Goal: Task Accomplishment & Management: Manage account settings

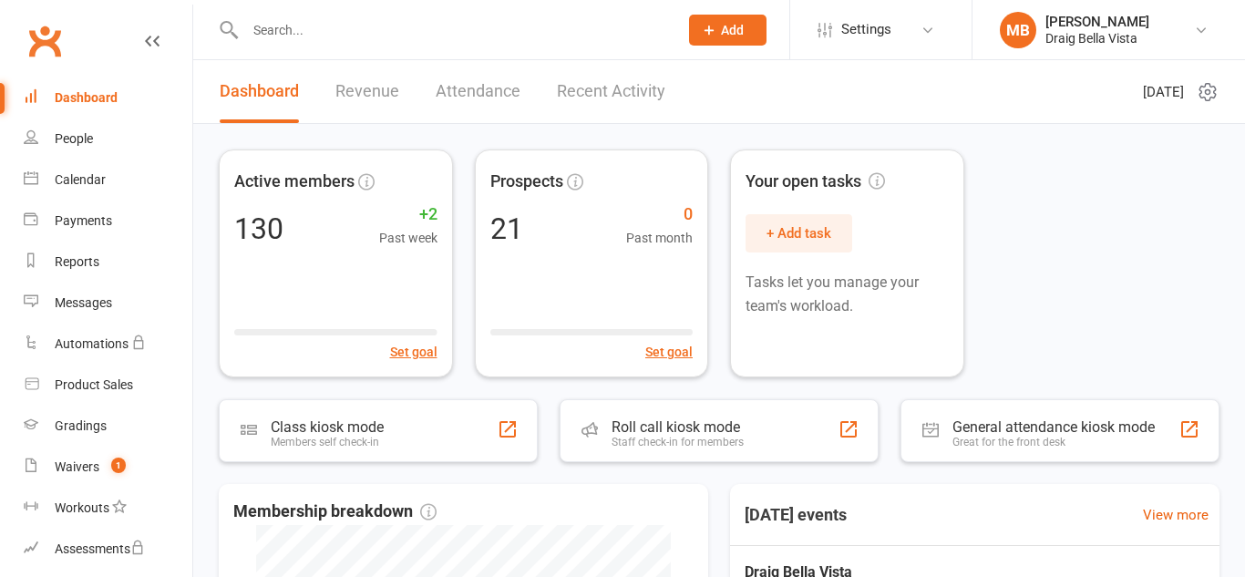
click at [270, 15] on div at bounding box center [442, 29] width 447 height 59
click at [274, 40] on input "text" at bounding box center [453, 30] width 426 height 26
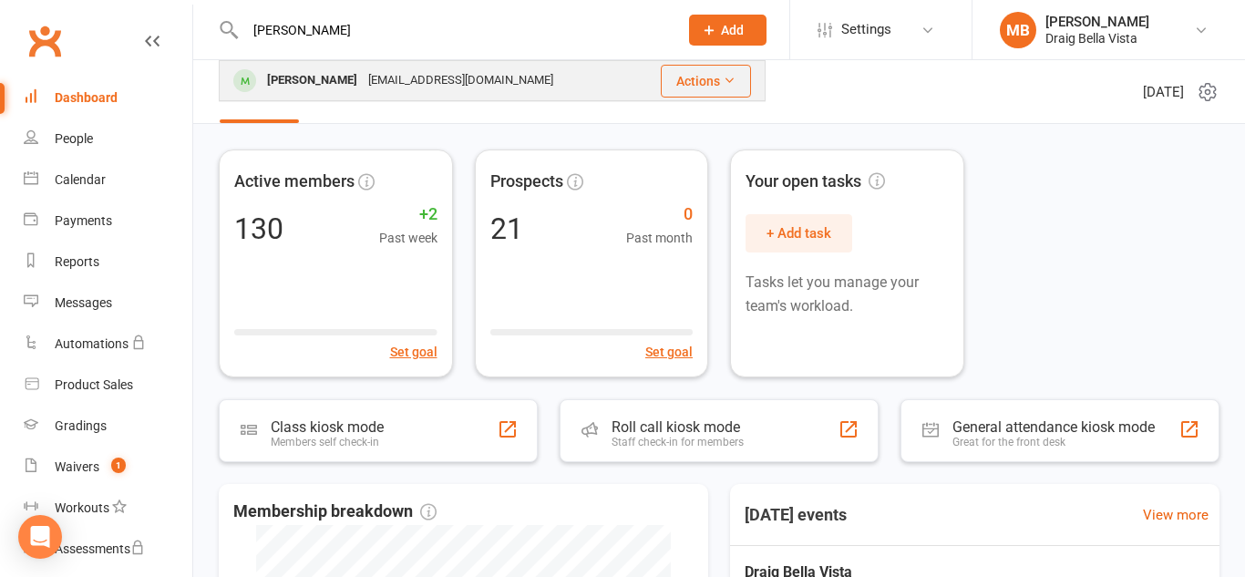
type input "[PERSON_NAME]"
click at [300, 75] on div "[PERSON_NAME]" at bounding box center [312, 80] width 101 height 26
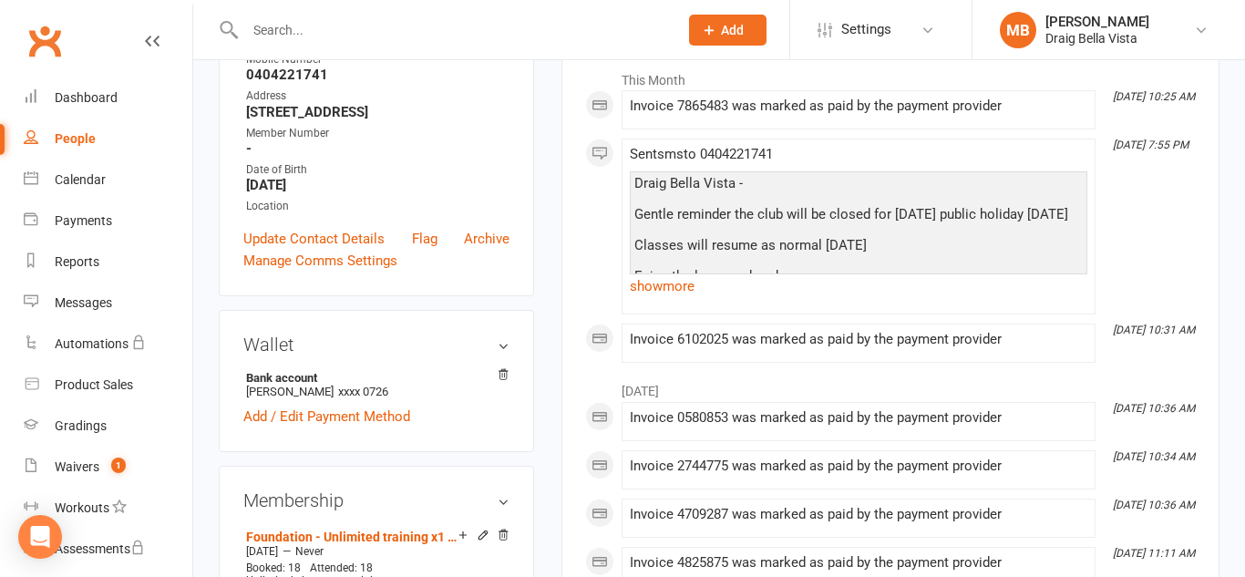
scroll to position [305, 0]
click at [390, 426] on link "Add / Edit Payment Method" at bounding box center [326, 415] width 167 height 22
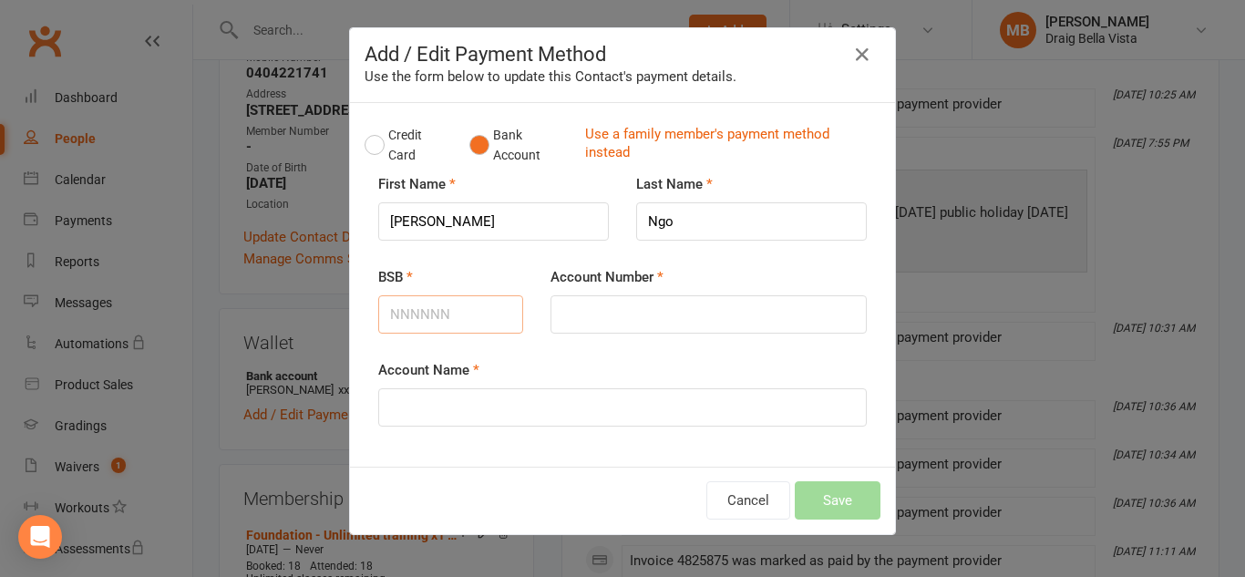
click at [438, 329] on input "BSB" at bounding box center [450, 314] width 145 height 38
type input "082062"
click at [574, 313] on input "Account Number" at bounding box center [709, 314] width 316 height 38
type input "914582449"
click at [477, 410] on input "Account Name" at bounding box center [622, 407] width 489 height 38
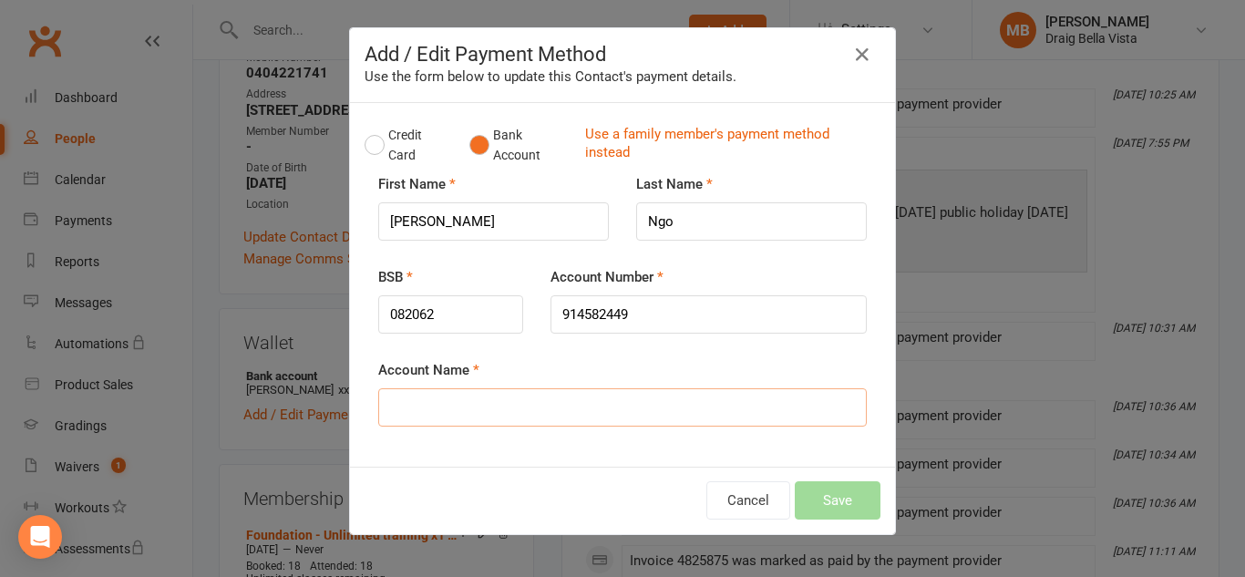
type input "[PERSON_NAME]"
click at [499, 452] on div "Credit Card Bank Account Use a family member's payment method instead First Nam…" at bounding box center [622, 285] width 545 height 364
click at [829, 502] on button "Save" at bounding box center [838, 500] width 86 height 38
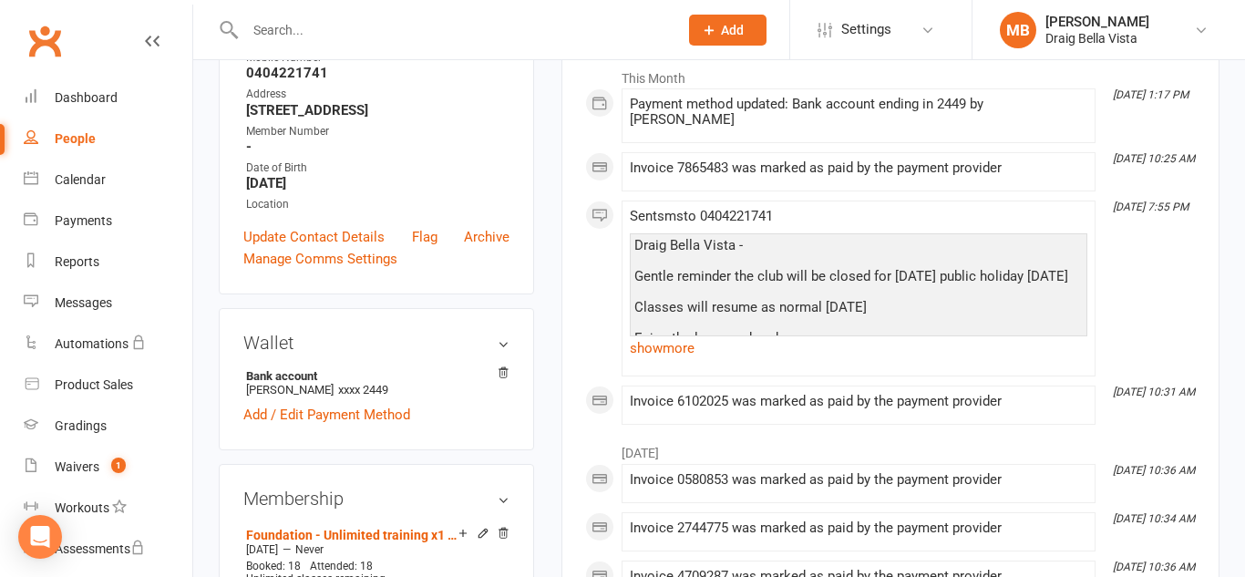
click at [309, 21] on input "text" at bounding box center [453, 30] width 426 height 26
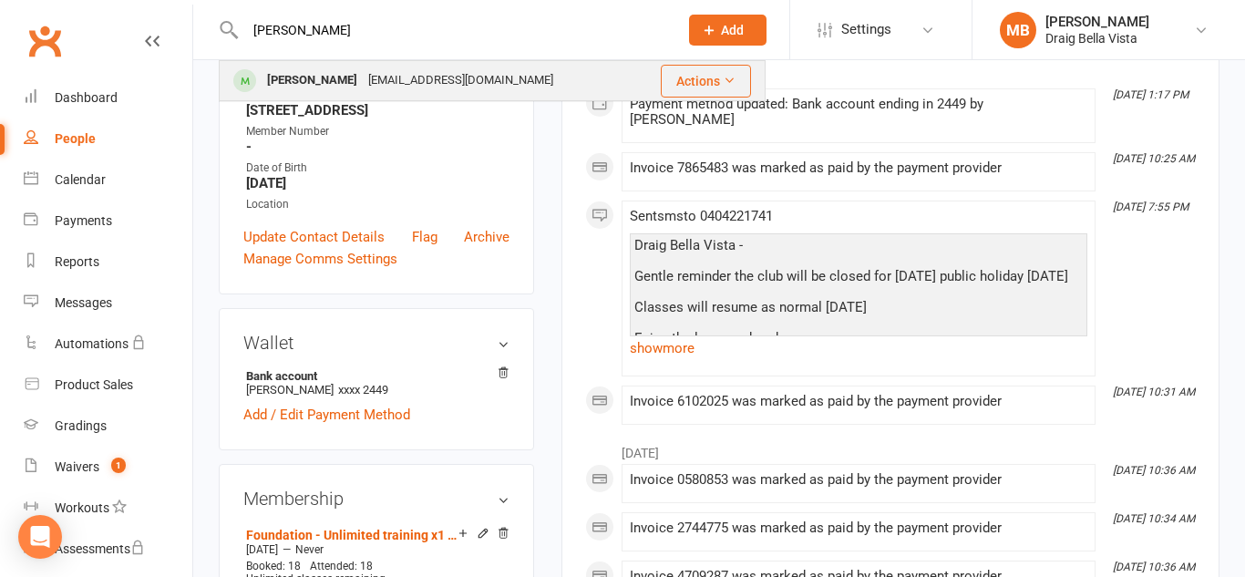
type input "[PERSON_NAME]"
click at [327, 71] on div "[PERSON_NAME]" at bounding box center [312, 80] width 101 height 26
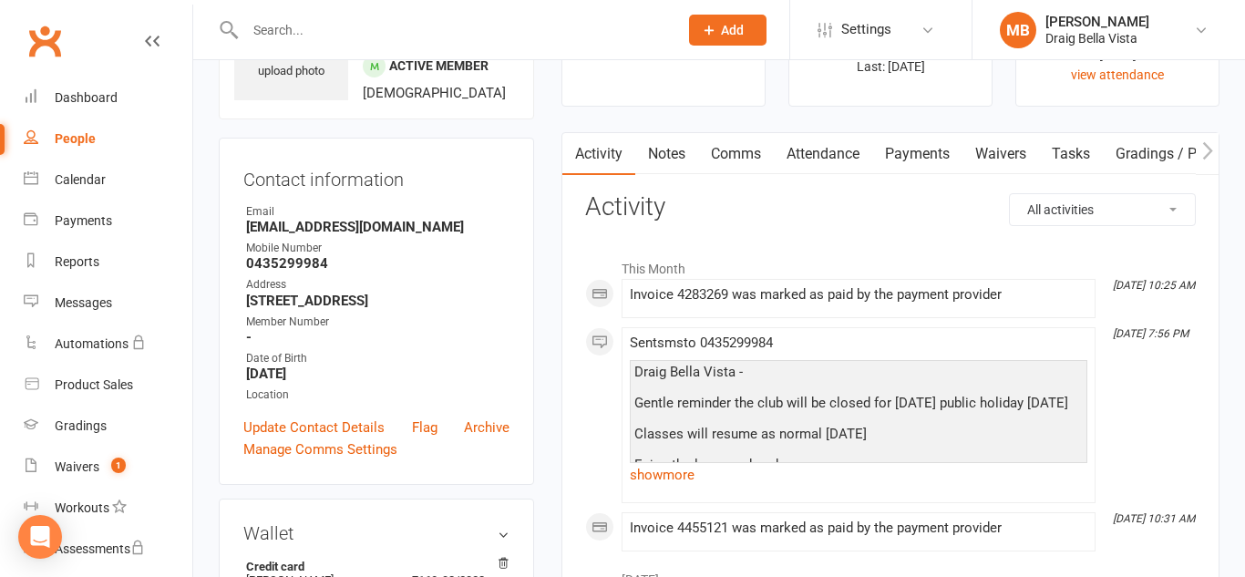
scroll to position [617, 0]
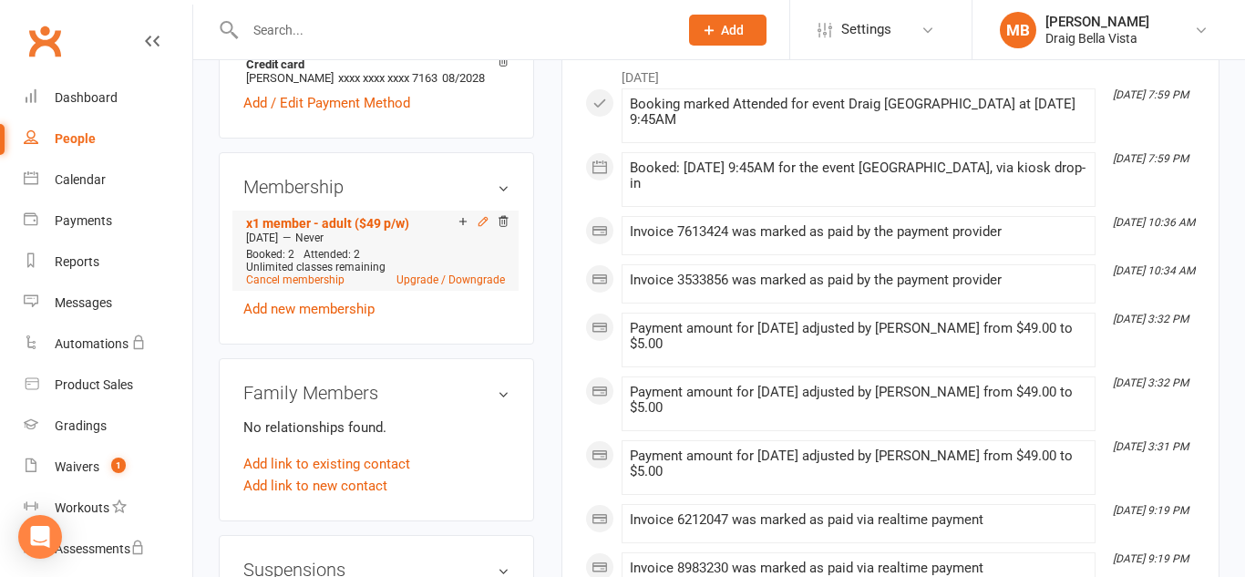
click at [478, 225] on icon at bounding box center [482, 221] width 8 height 8
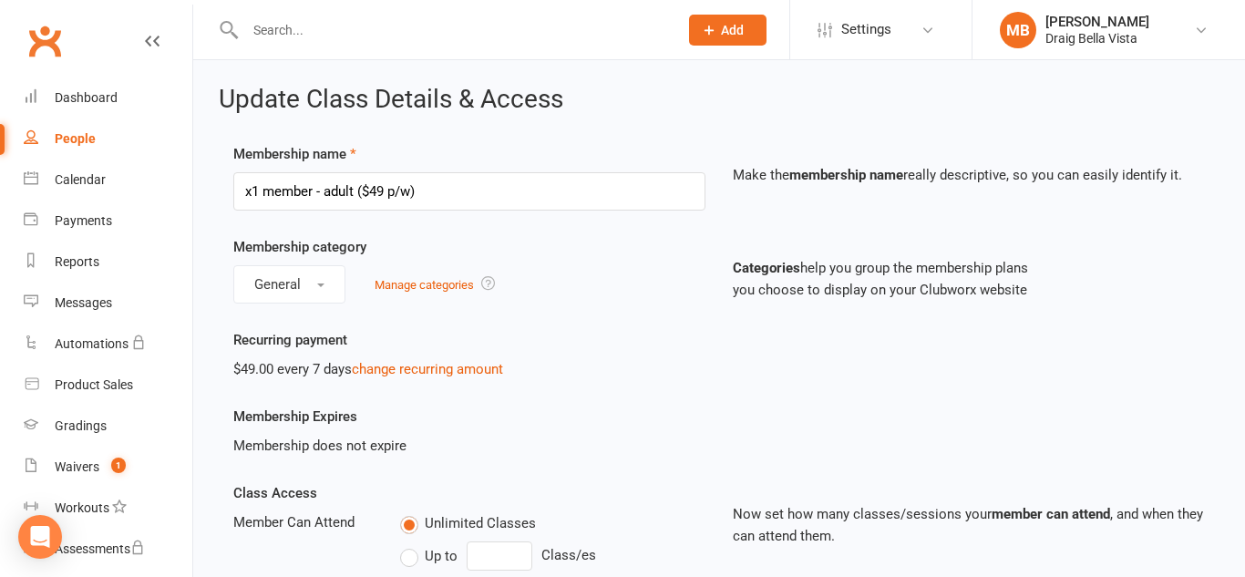
scroll to position [2, 0]
click at [397, 364] on link "change recurring amount" at bounding box center [427, 367] width 151 height 16
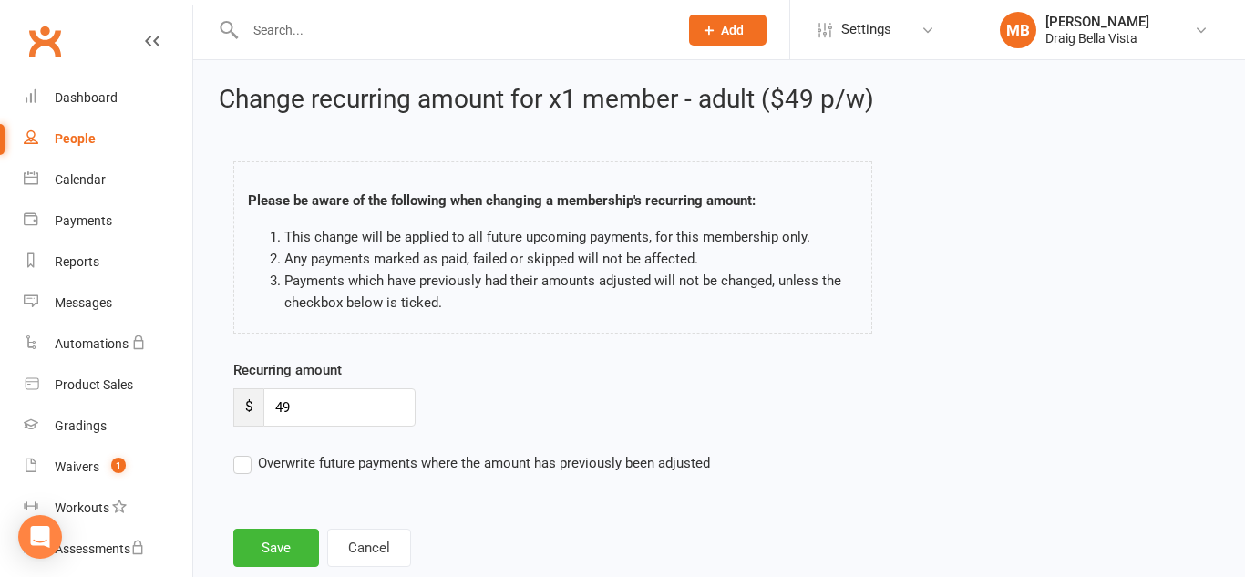
scroll to position [2, 0]
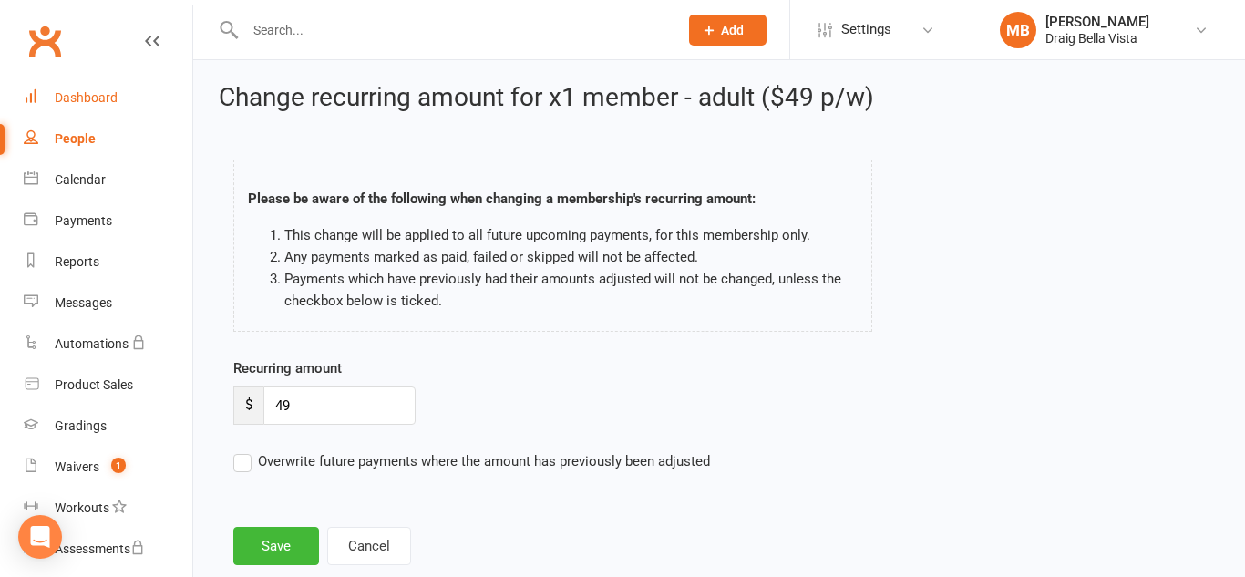
click at [66, 92] on div "Dashboard" at bounding box center [86, 97] width 63 height 15
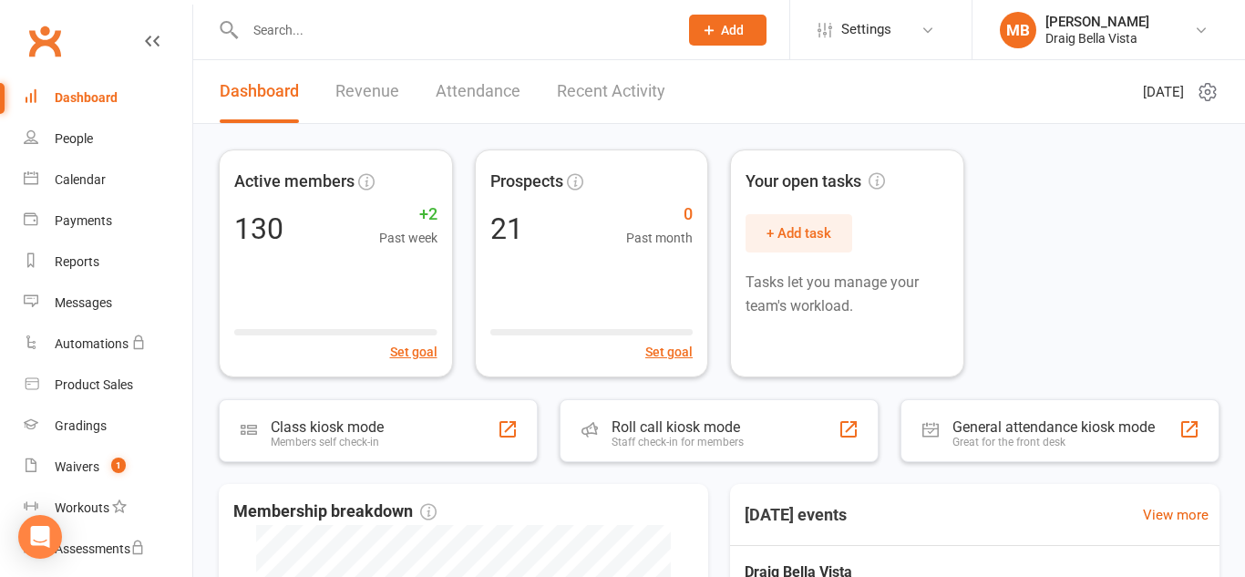
click at [344, 35] on input "text" at bounding box center [453, 30] width 426 height 26
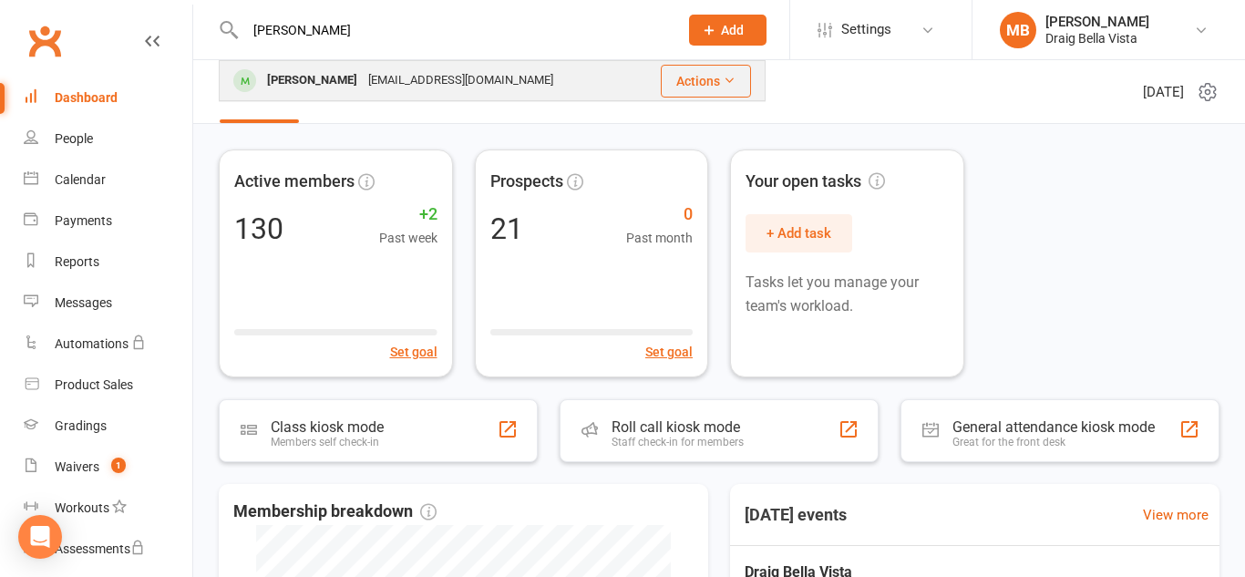
type input "[PERSON_NAME]"
click at [363, 83] on div "[EMAIL_ADDRESS][DOMAIN_NAME]" at bounding box center [461, 80] width 196 height 26
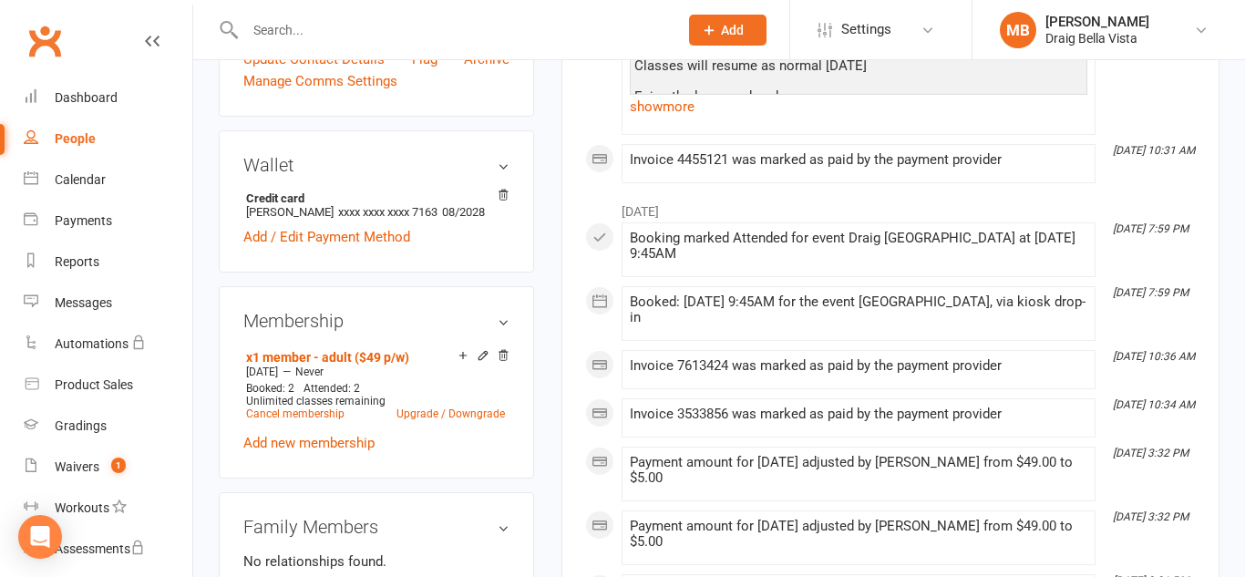
scroll to position [491, 0]
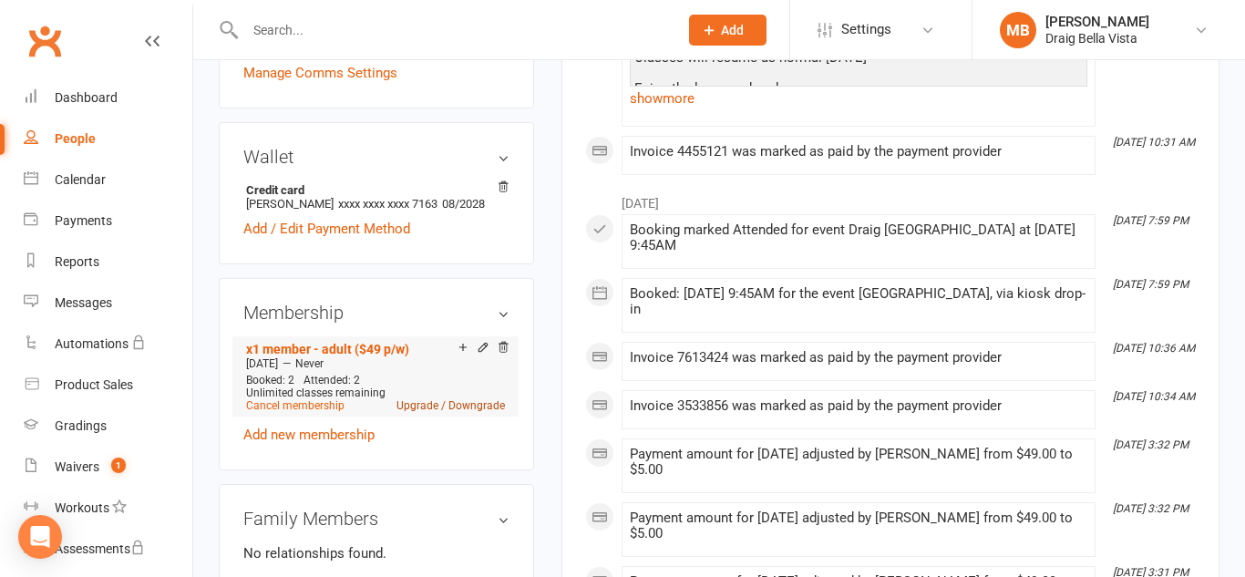
click at [455, 412] on link "Upgrade / Downgrade" at bounding box center [450, 405] width 108 height 13
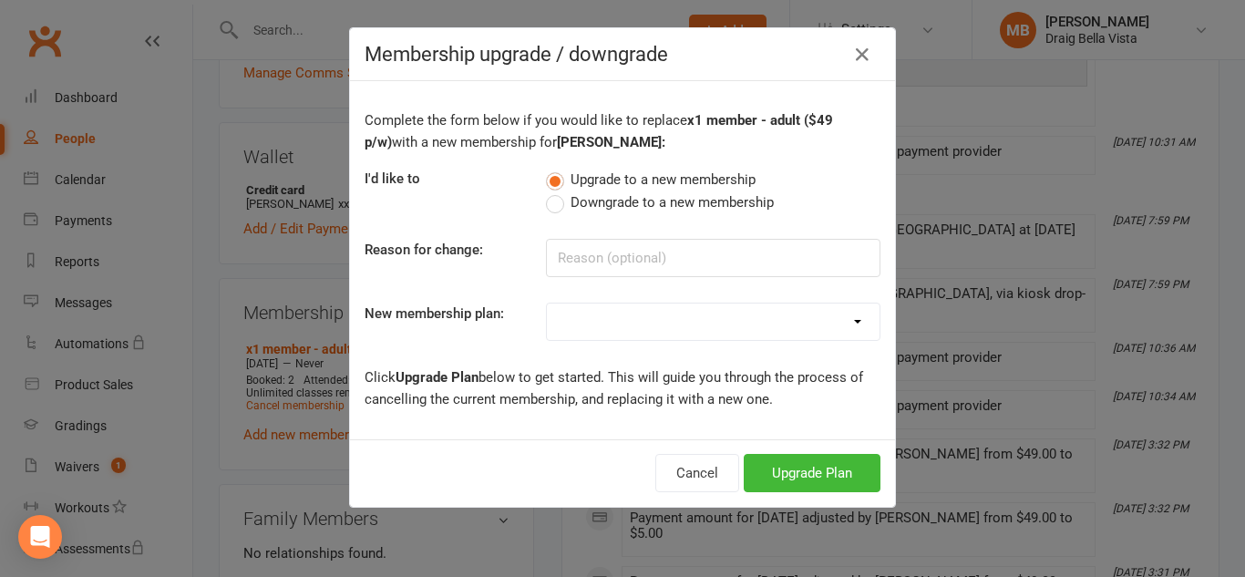
click at [626, 340] on div "x1 member - adult ($49 p/w) x2 family members ($69 p/w) x3 family members ($79 …" at bounding box center [713, 322] width 334 height 38
click at [627, 334] on select "x1 member - adult ($49 p/w) x2 family members ($69 p/w) x3 family members ($79 …" at bounding box center [713, 322] width 333 height 36
select select "0"
click at [547, 304] on select "x1 member - adult ($49 p/w) x2 family members ($69 p/w) x3 family members ($79 …" at bounding box center [713, 322] width 333 height 36
click at [859, 56] on icon "button" at bounding box center [862, 55] width 22 height 22
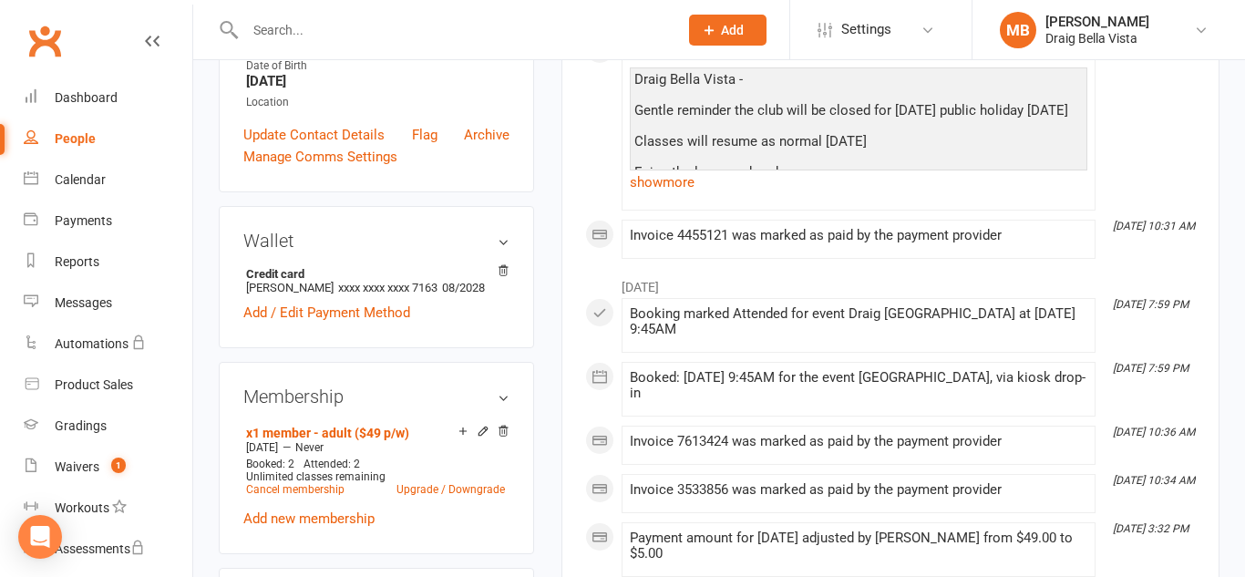
scroll to position [408, 0]
click at [482, 434] on icon at bounding box center [482, 430] width 8 height 8
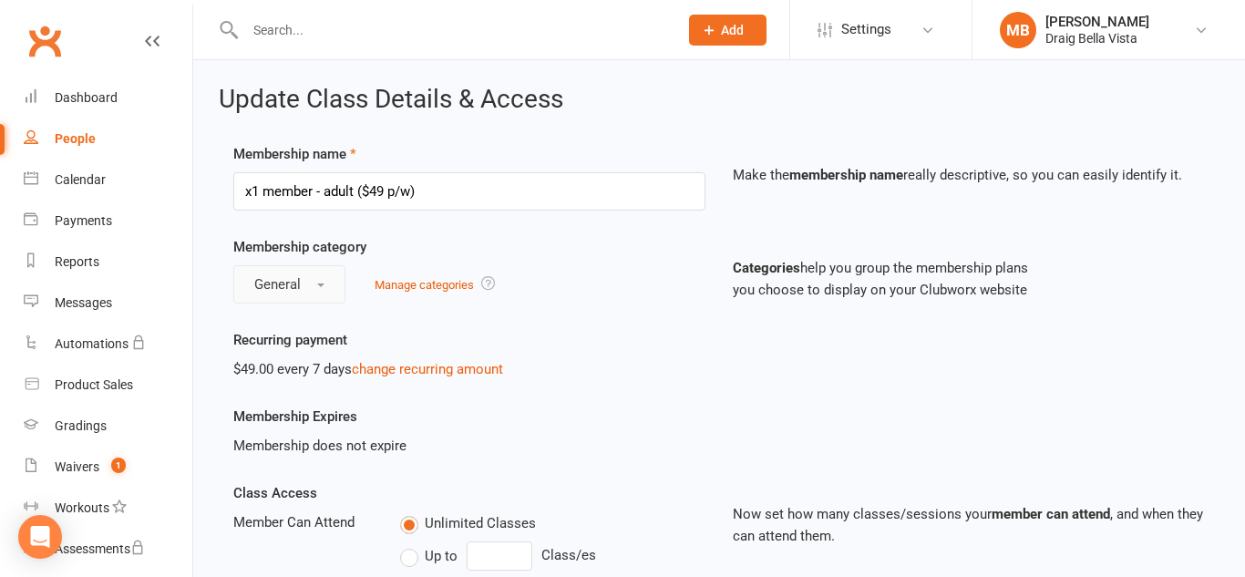
click at [325, 294] on button "General" at bounding box center [289, 284] width 112 height 38
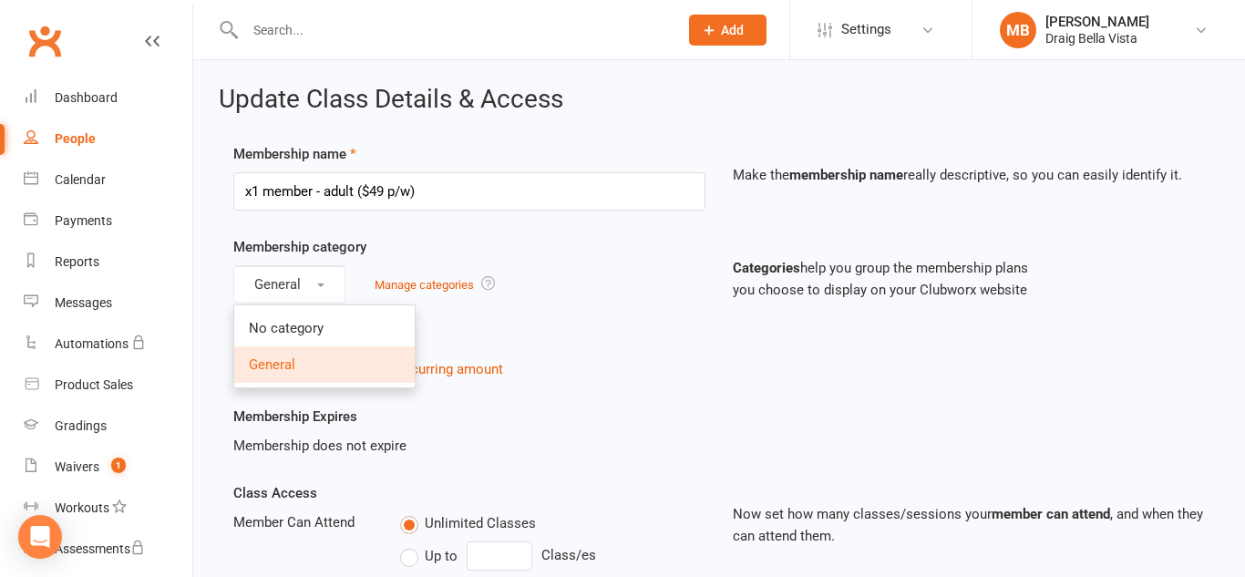
click at [561, 306] on div "Membership category General No category General Manage categories Categories he…" at bounding box center [719, 282] width 999 height 93
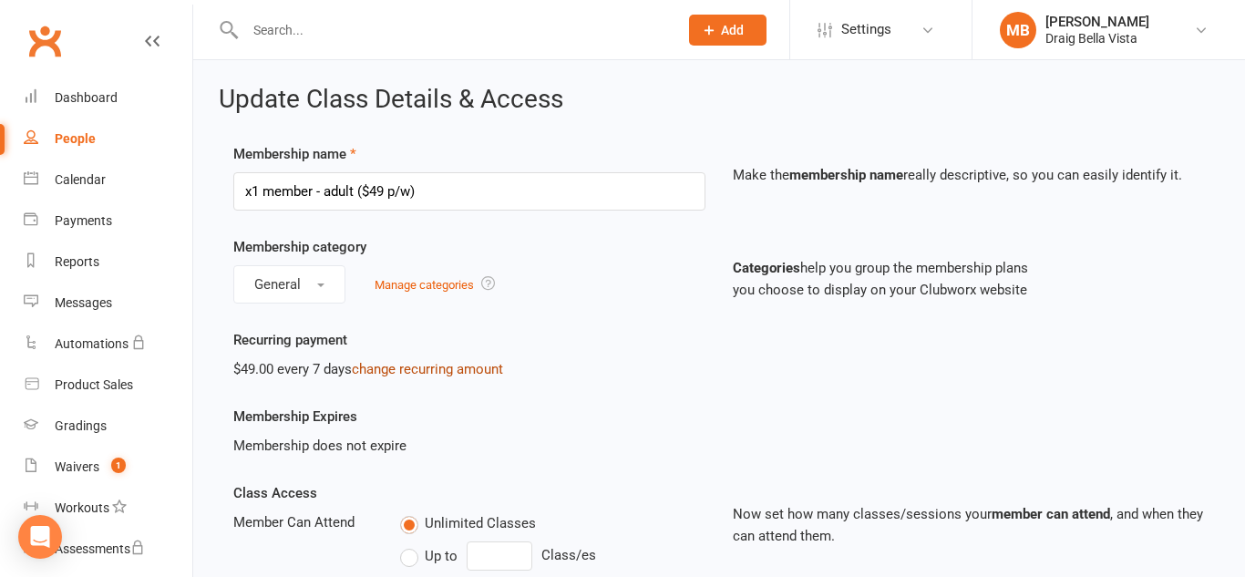
click at [499, 375] on link "change recurring amount" at bounding box center [427, 369] width 151 height 16
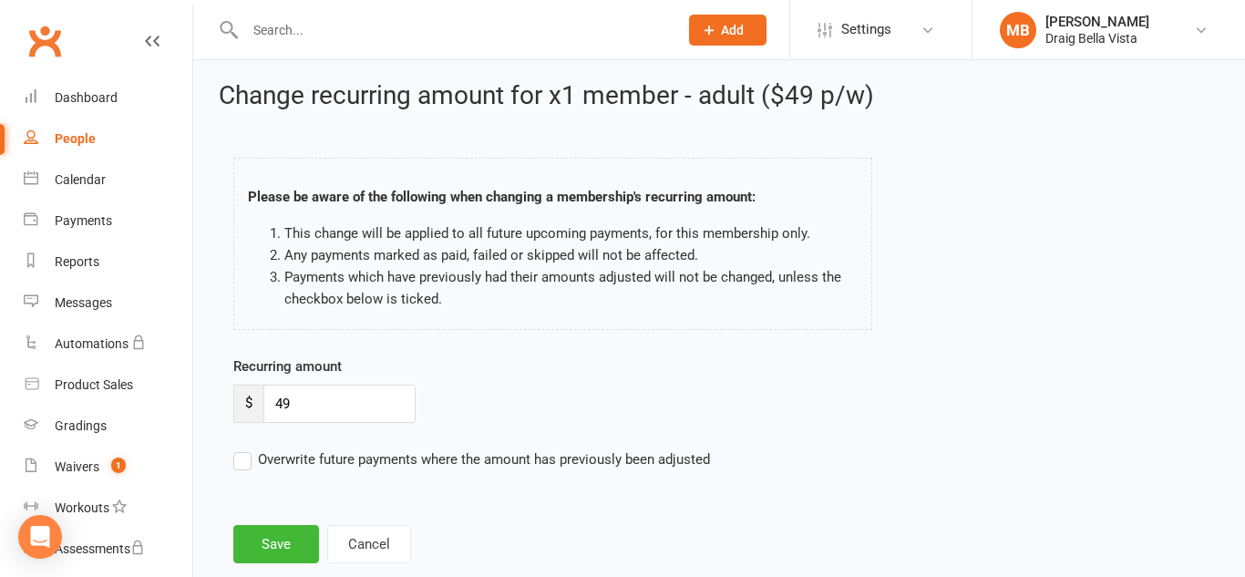
scroll to position [3, 0]
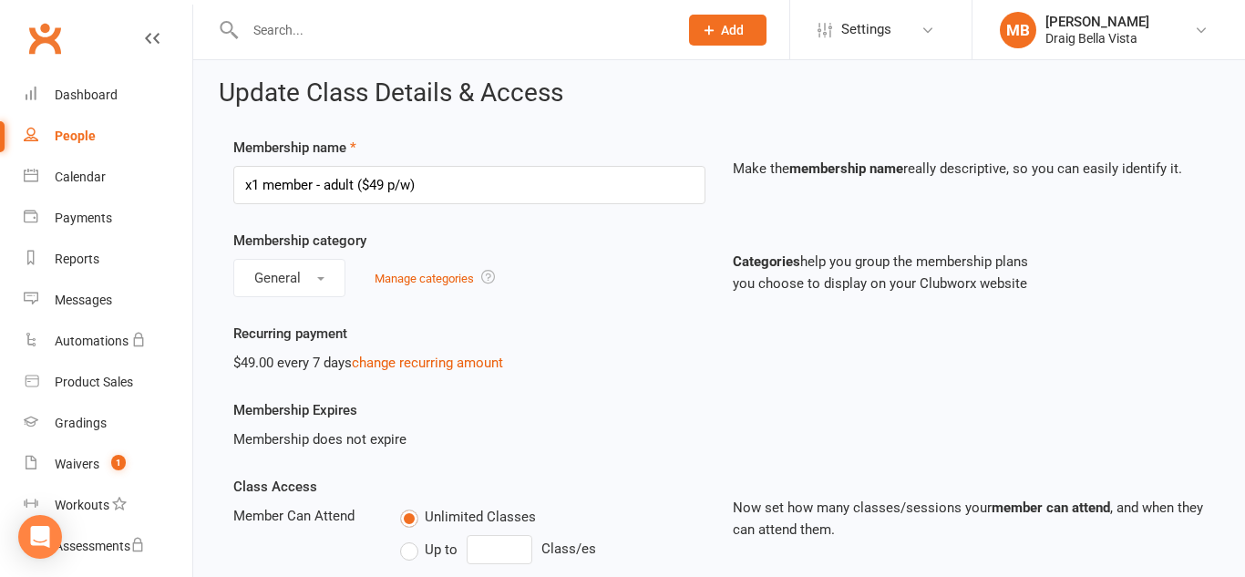
scroll to position [5, 0]
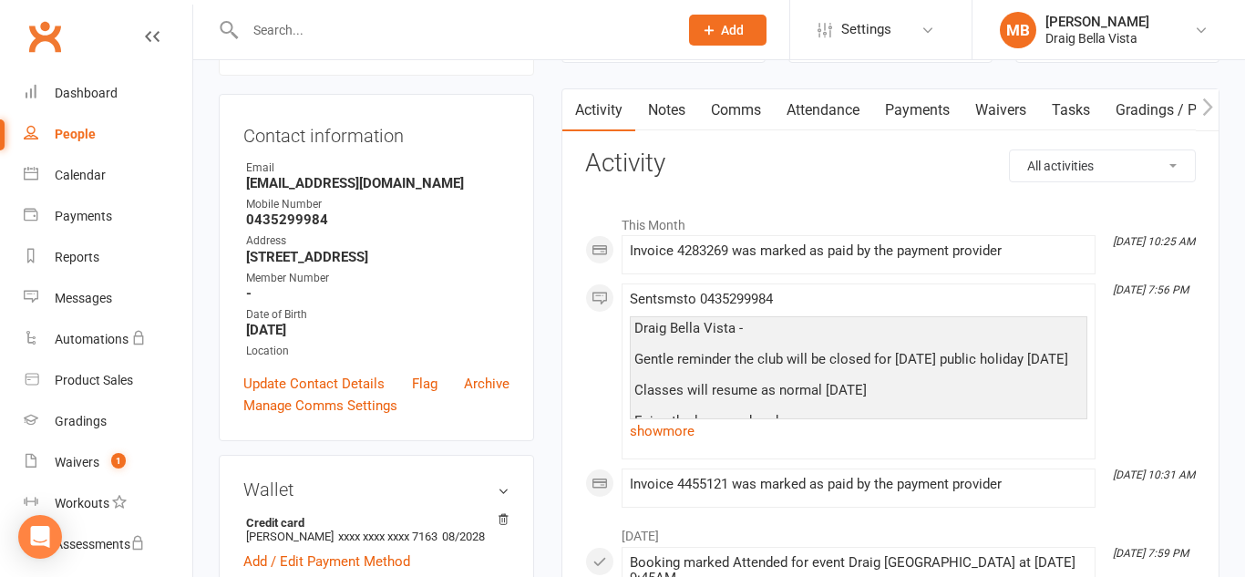
scroll to position [158, 0]
click at [924, 114] on link "Payments" at bounding box center [917, 111] width 90 height 42
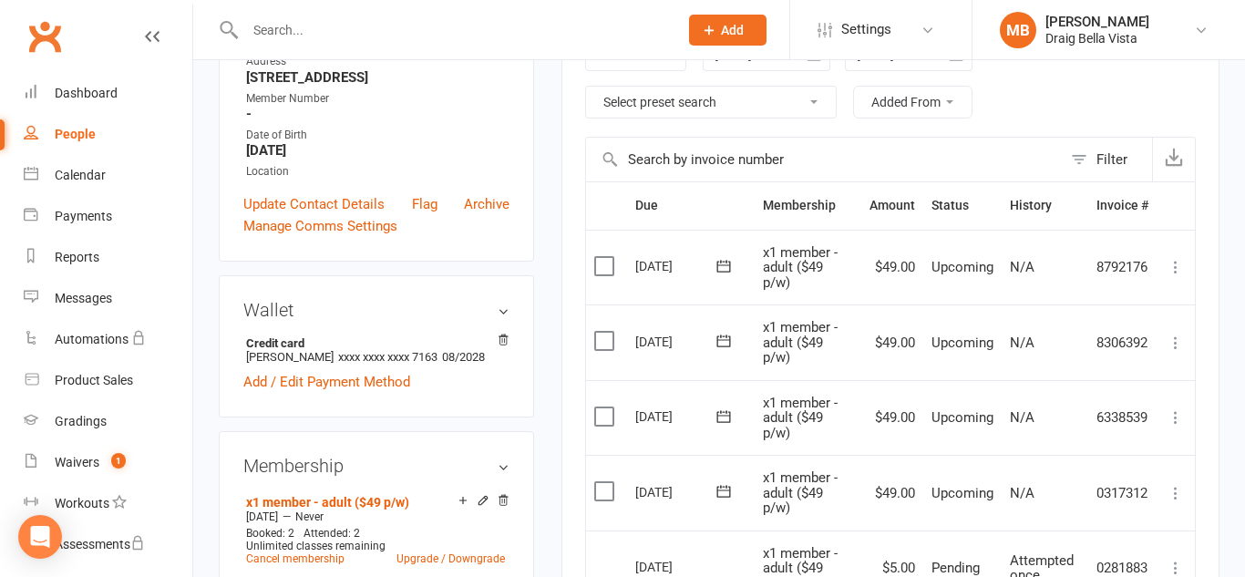
scroll to position [342, 0]
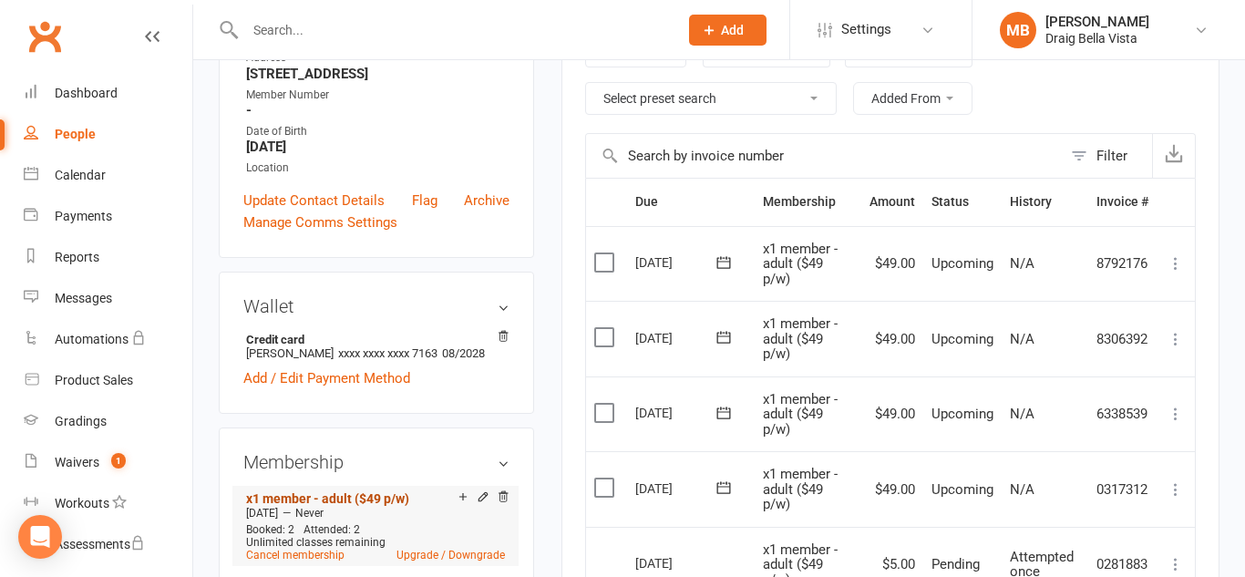
click at [334, 506] on link "x1 member - adult ($49 p/w)" at bounding box center [327, 498] width 163 height 15
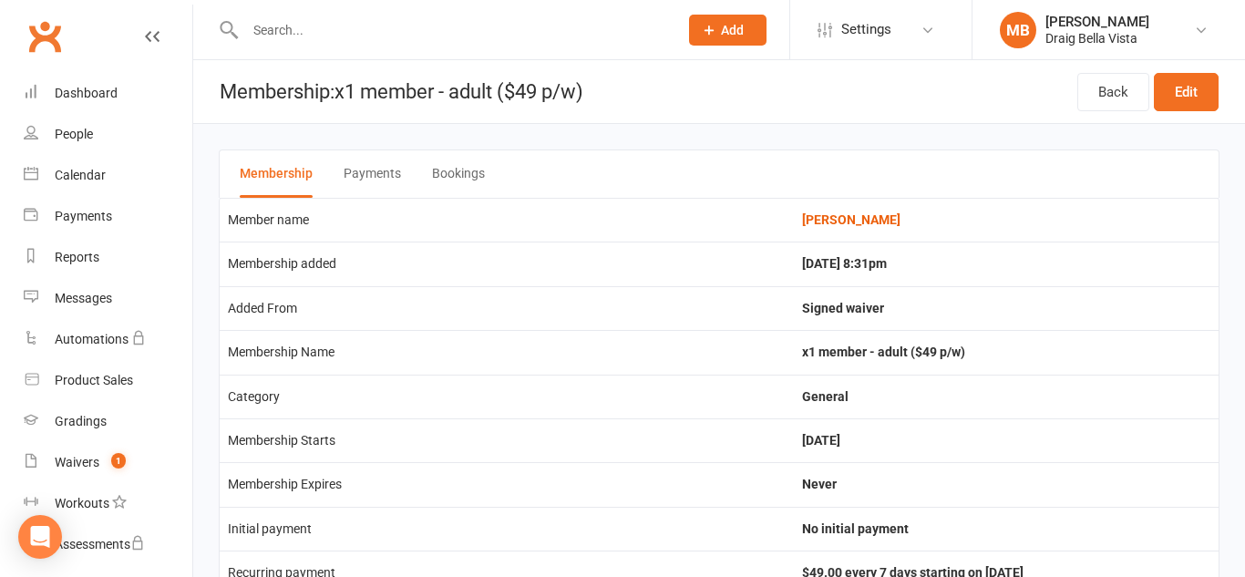
scroll to position [3, 0]
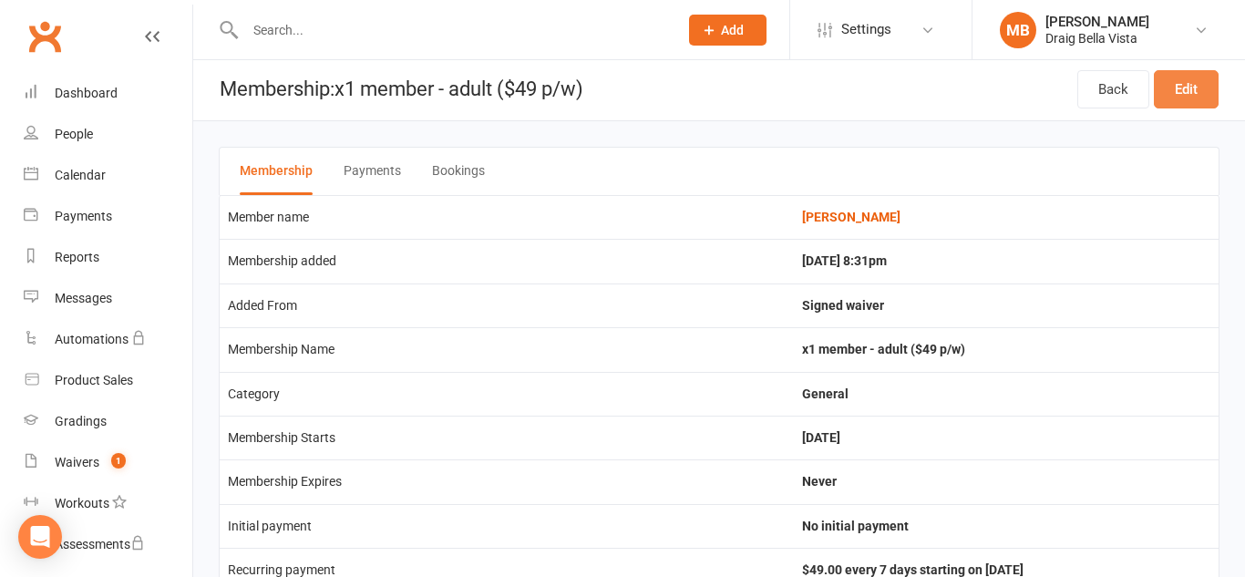
click at [1182, 95] on link "Edit" at bounding box center [1186, 89] width 65 height 38
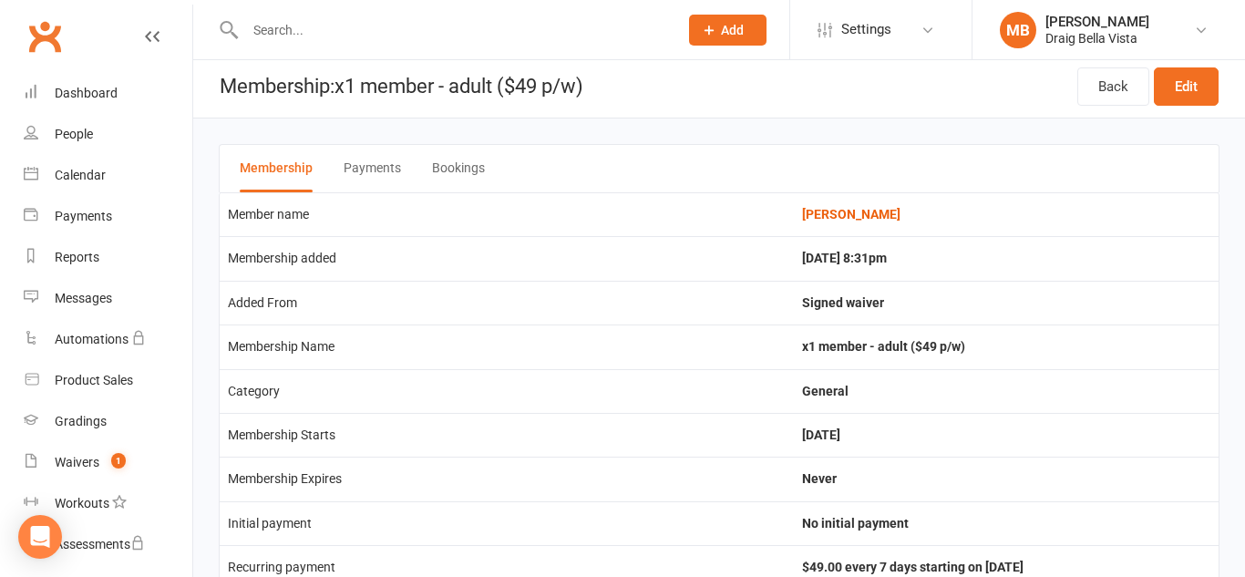
click at [393, 178] on button "Payments" at bounding box center [372, 168] width 57 height 47
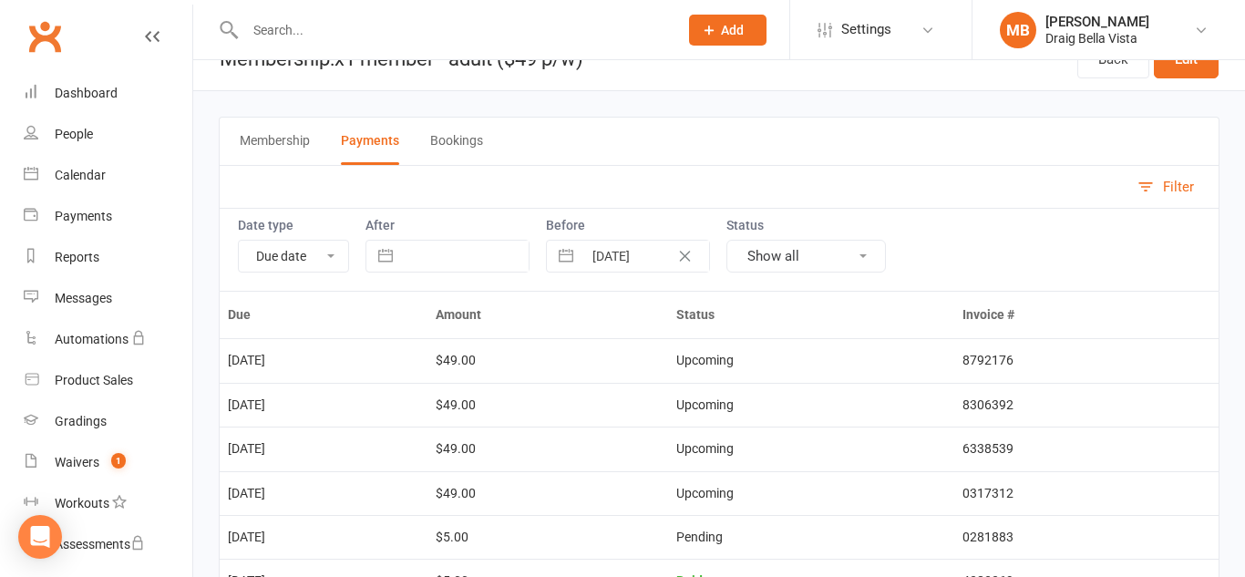
scroll to position [0, 0]
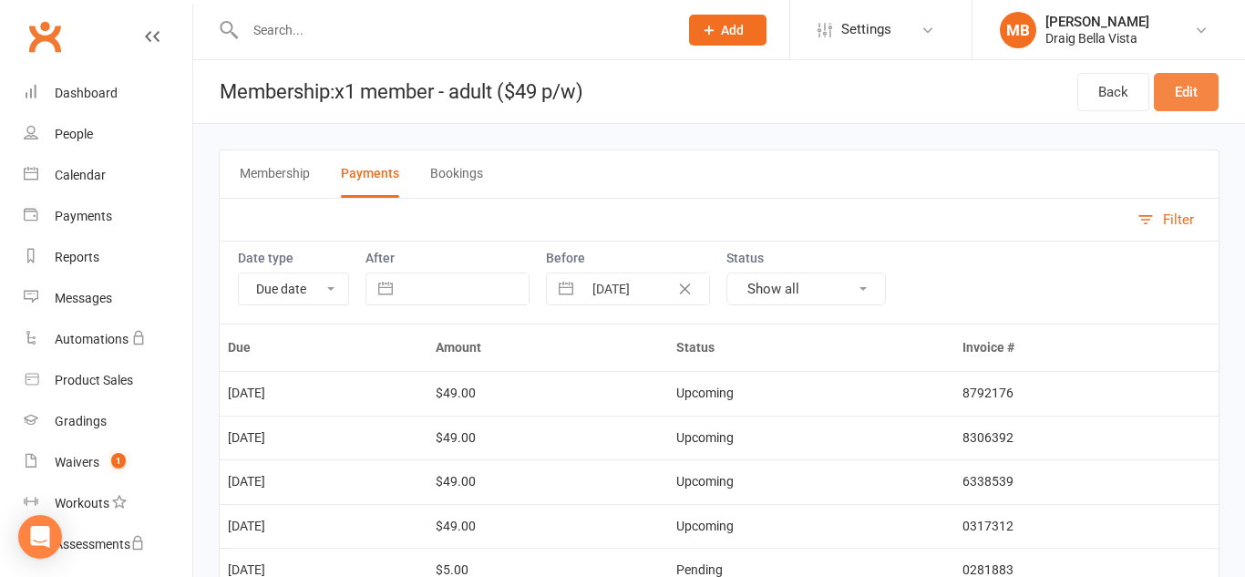
click at [1197, 103] on link "Edit" at bounding box center [1186, 92] width 65 height 38
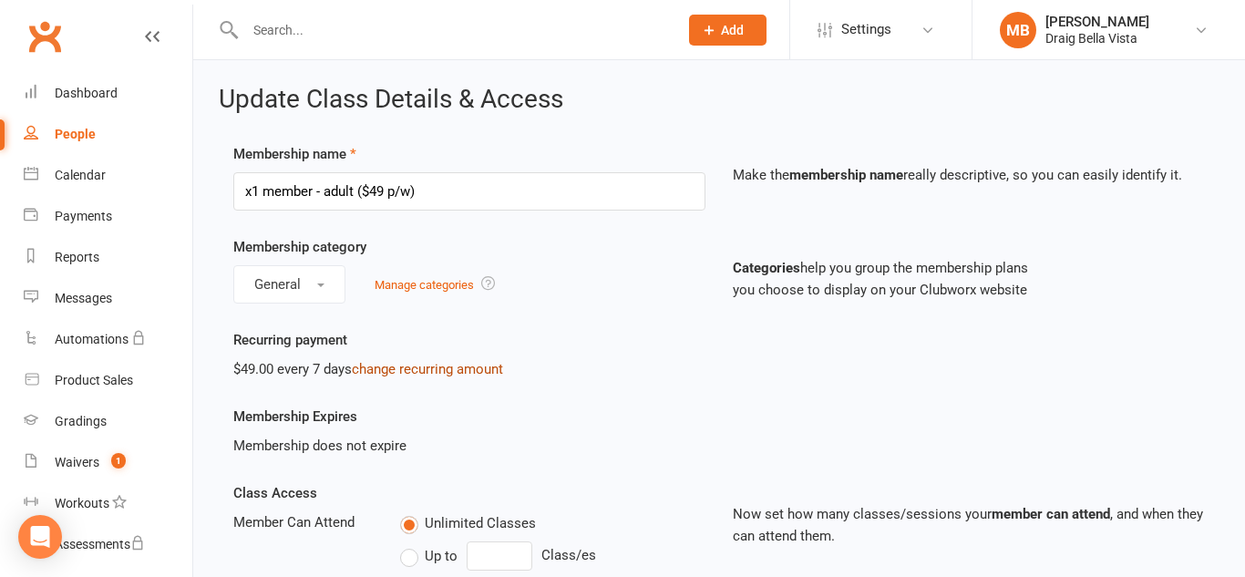
click at [456, 368] on link "change recurring amount" at bounding box center [427, 369] width 151 height 16
click at [87, 105] on link "Dashboard" at bounding box center [108, 93] width 169 height 41
